Goal: Information Seeking & Learning: Learn about a topic

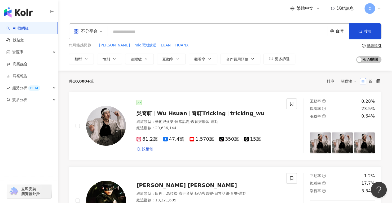
drag, startPoint x: 305, startPoint y: 78, endPoint x: 229, endPoint y: 41, distance: 84.0
click at [305, 78] on div "共 10,000+ 筆 排序： 關聯性" at bounding box center [225, 81] width 313 height 8
click at [210, 31] on input "search" at bounding box center [218, 32] width 216 height 10
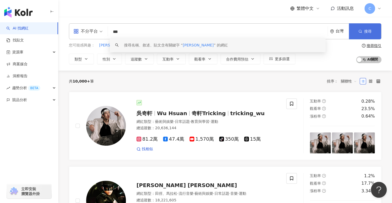
type input "***"
click at [368, 32] on span "搜尋" at bounding box center [367, 31] width 7 height 4
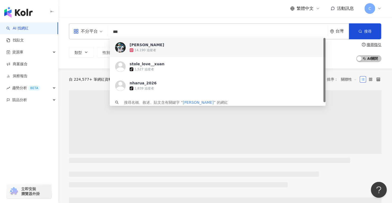
click at [163, 44] on span "[PERSON_NAME]" at bounding box center [215, 44] width 170 height 5
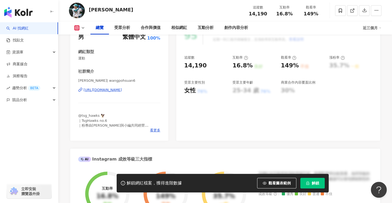
click at [310, 181] on button "解鎖" at bounding box center [313, 183] width 24 height 11
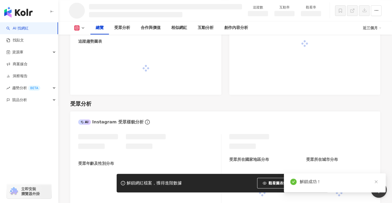
scroll to position [333, 0]
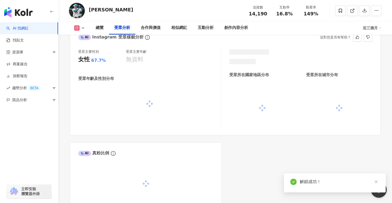
scroll to position [463, 0]
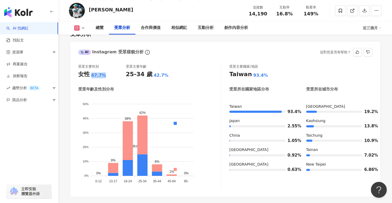
drag, startPoint x: 90, startPoint y: 76, endPoint x: 110, endPoint y: 76, distance: 19.9
click at [110, 76] on div "女性 67.7%" at bounding box center [102, 74] width 48 height 8
copy div "女性 67.7%"
